Goal: Transaction & Acquisition: Purchase product/service

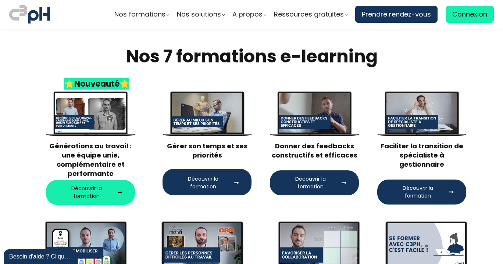
click at [209, 188] on span "Découvrir la formation" at bounding box center [203, 182] width 56 height 15
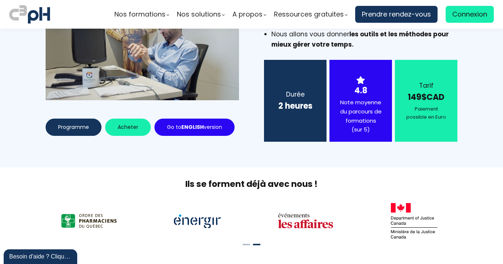
click at [121, 125] on span "Acheter" at bounding box center [128, 128] width 21 height 8
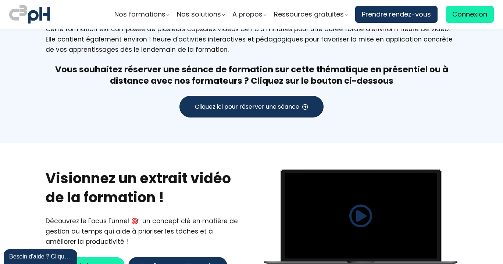
scroll to position [1190, 0]
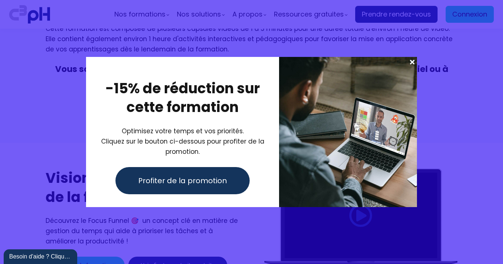
click at [412, 61] on span at bounding box center [412, 62] width 10 height 10
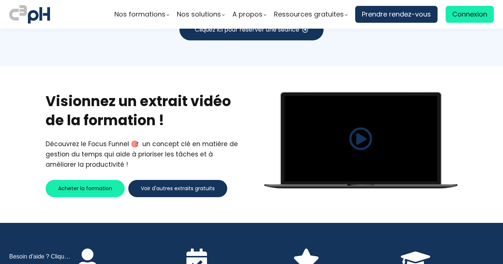
scroll to position [1267, 0]
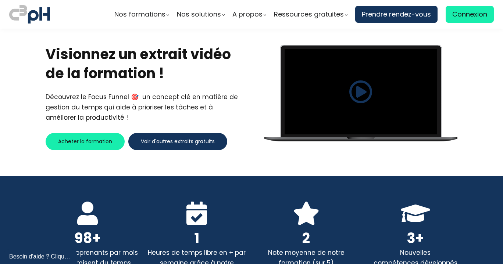
click at [82, 134] on button "Acheter la formation" at bounding box center [85, 141] width 79 height 17
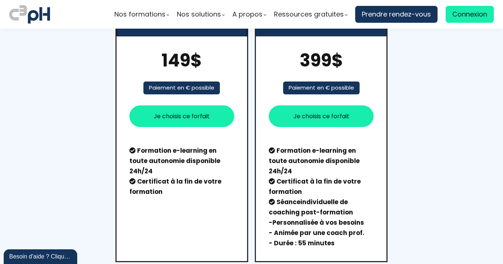
scroll to position [951, 0]
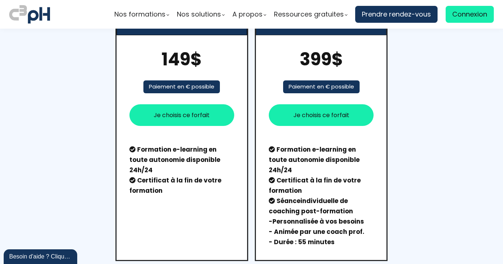
click at [189, 115] on span "Je choisis ce forfait" at bounding box center [182, 115] width 56 height 9
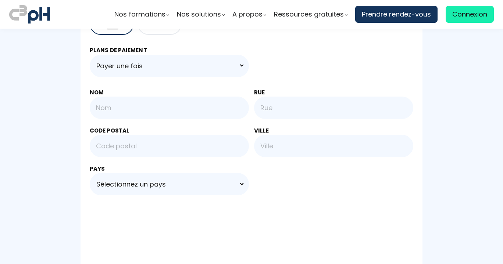
scroll to position [452, 0]
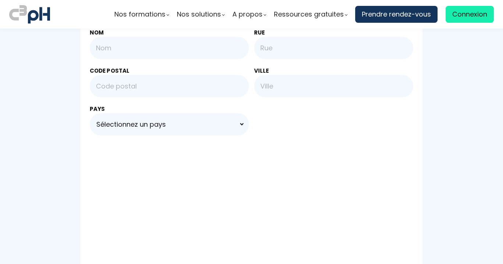
click at [147, 172] on div at bounding box center [252, 204] width 324 height 87
click at [146, 180] on div "Mode de paiement Plans de paiement Payer une fois 4 paiements de CA$37.25/mois …" at bounding box center [252, 154] width 324 height 463
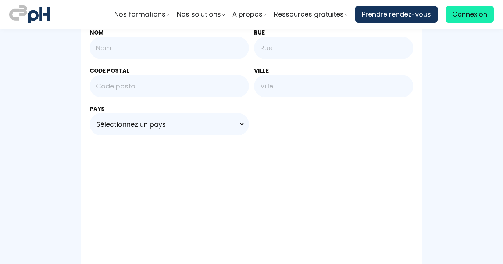
click at [146, 180] on div "Mode de paiement Plans de paiement Payer une fois 4 paiements de CA$37.25/mois …" at bounding box center [252, 154] width 324 height 463
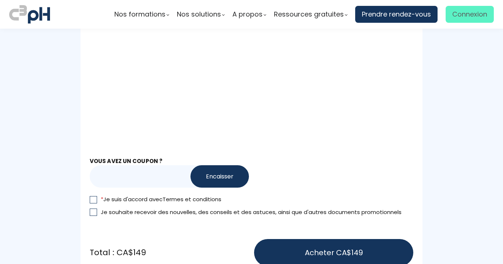
click at [462, 16] on span "Connexion" at bounding box center [469, 14] width 35 height 11
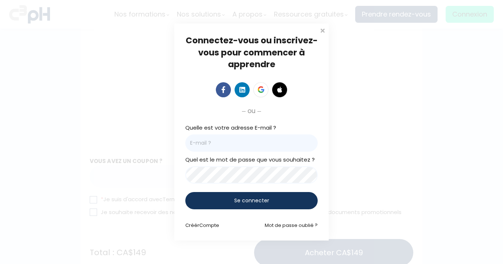
click at [272, 136] on input "email" at bounding box center [251, 143] width 132 height 17
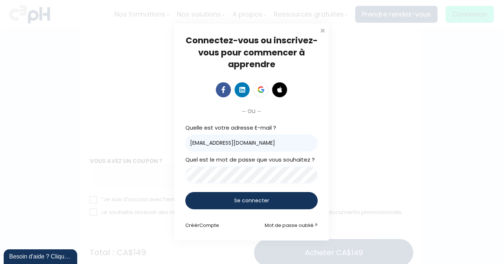
type input "kamelia.moumni@outlook.com"
click at [84, 169] on div "Connectez-vous ou inscrivez-vous pour commencer à apprendre Connectez-vous pour…" at bounding box center [251, 132] width 503 height 264
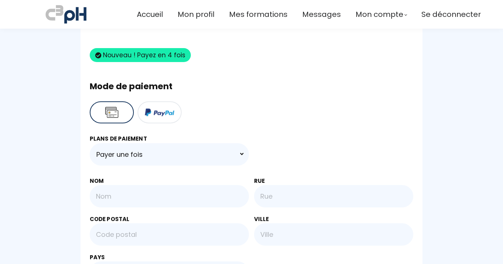
scroll to position [196, 0]
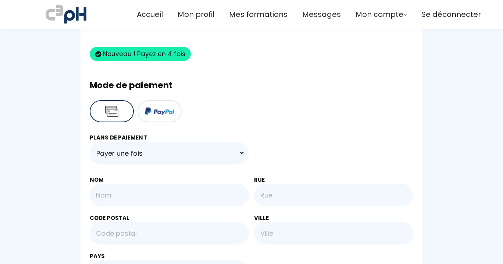
click at [165, 192] on input "text" at bounding box center [169, 195] width 159 height 22
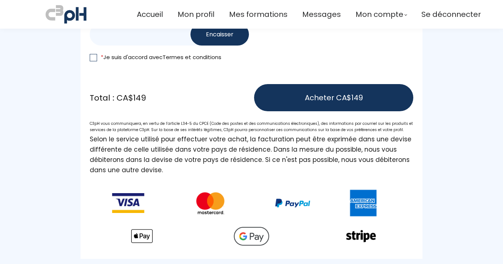
scroll to position [596, 0]
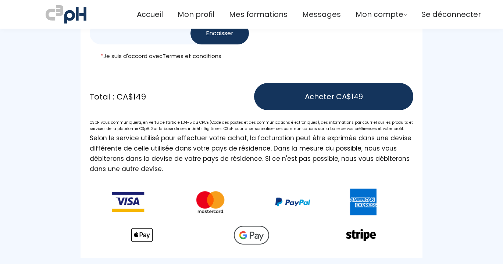
click at [142, 40] on input "text" at bounding box center [153, 33] width 126 height 22
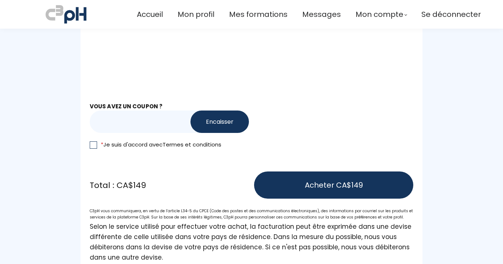
paste input "RENTREE2025"
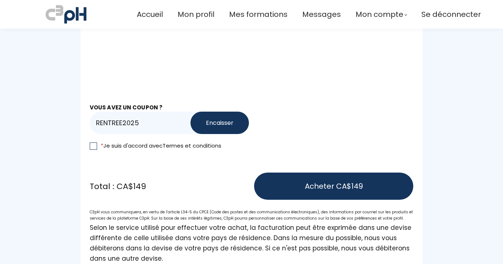
scroll to position [506, 0]
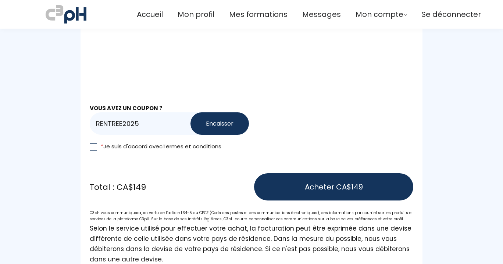
type input "RENTREE2025"
click at [224, 125] on button "Encaisser" at bounding box center [219, 124] width 58 height 22
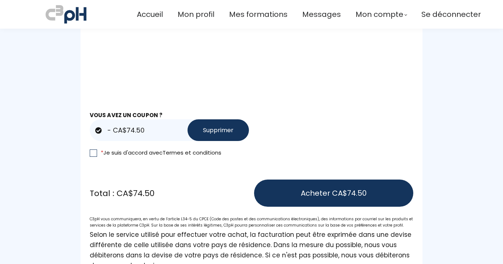
scroll to position [497, 0]
